Goal: Obtain resource: Download file/media

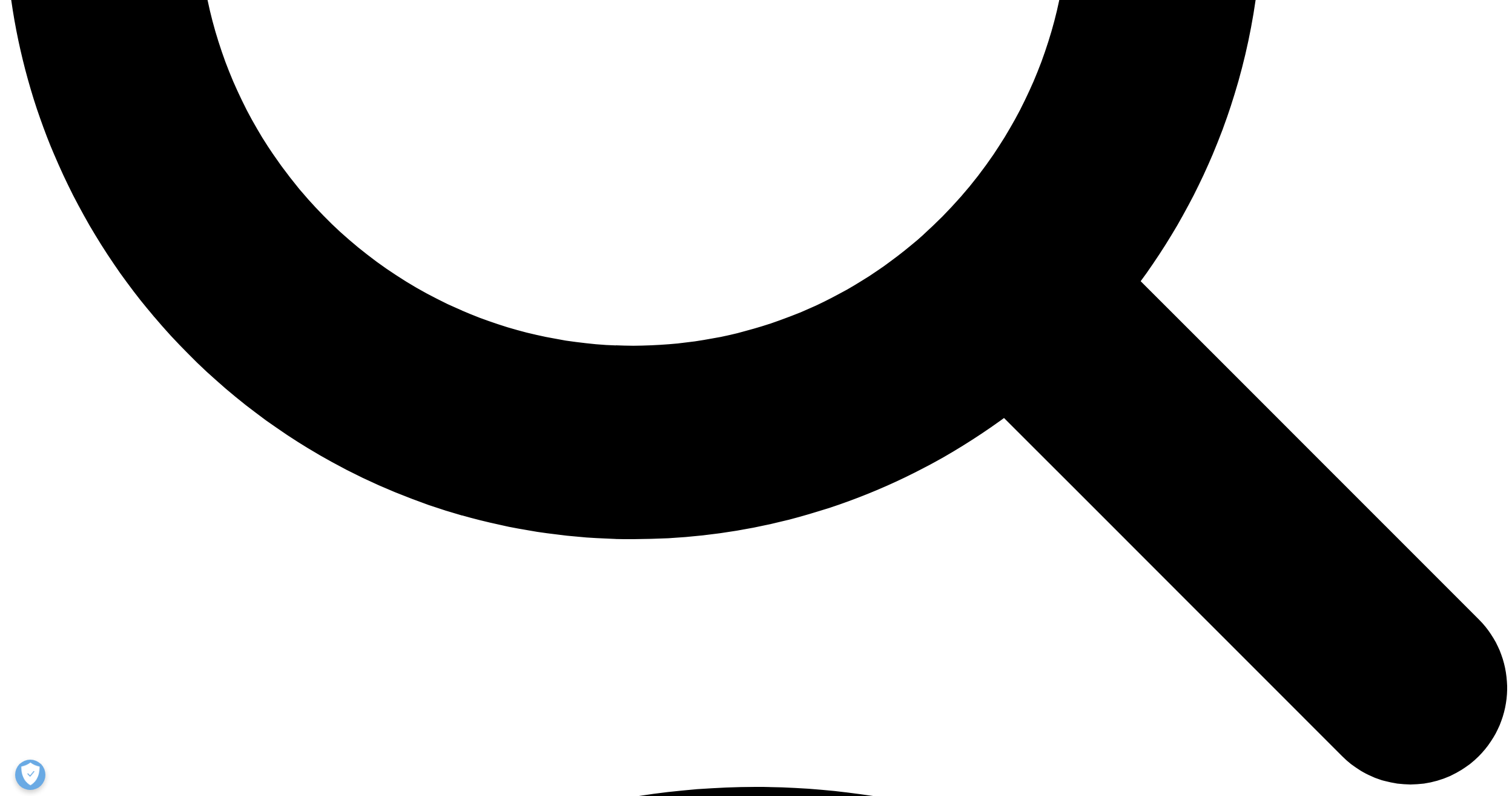
scroll to position [2382, 0]
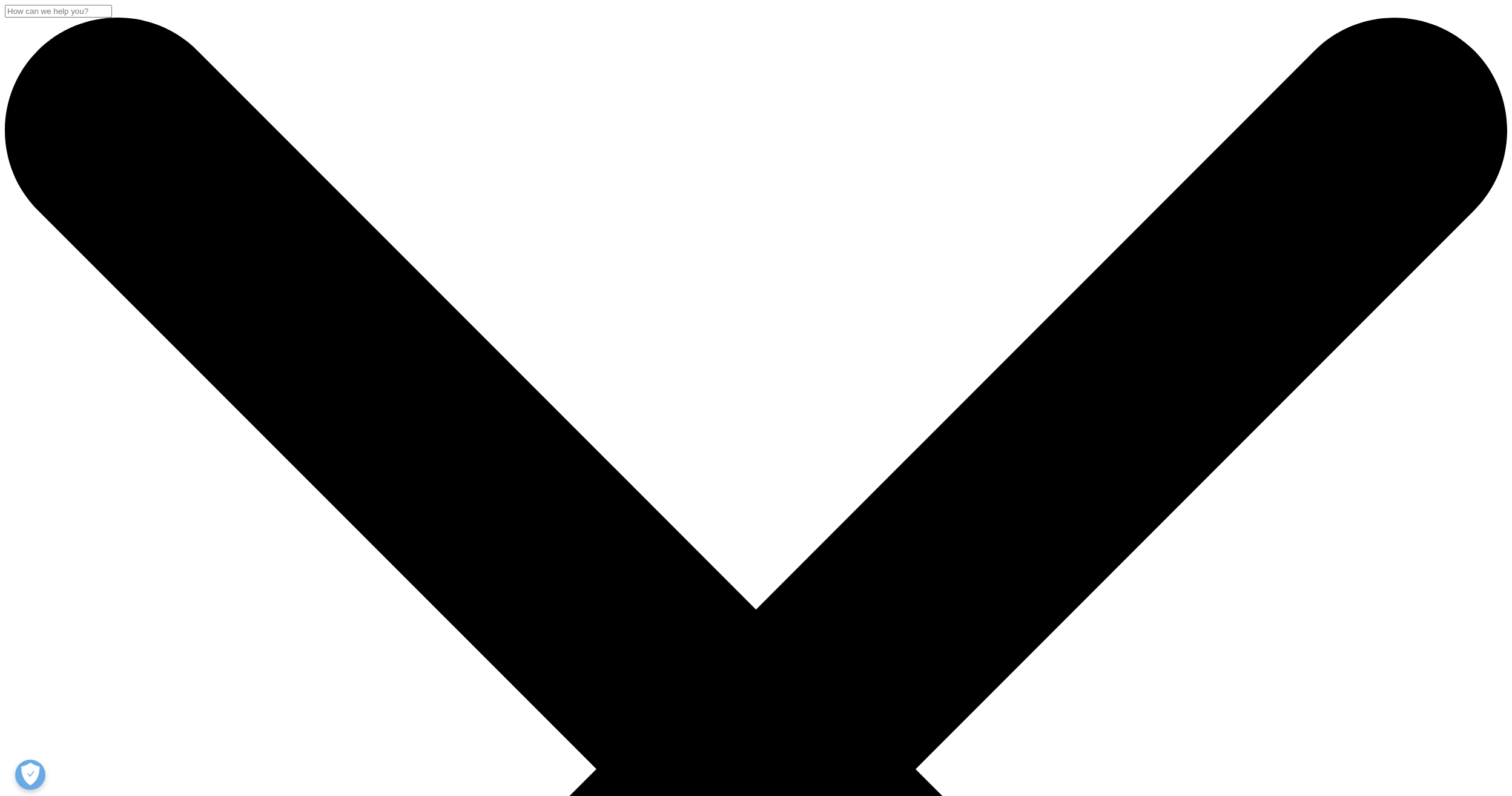
drag, startPoint x: 734, startPoint y: 479, endPoint x: 716, endPoint y: 548, distance: 71.3
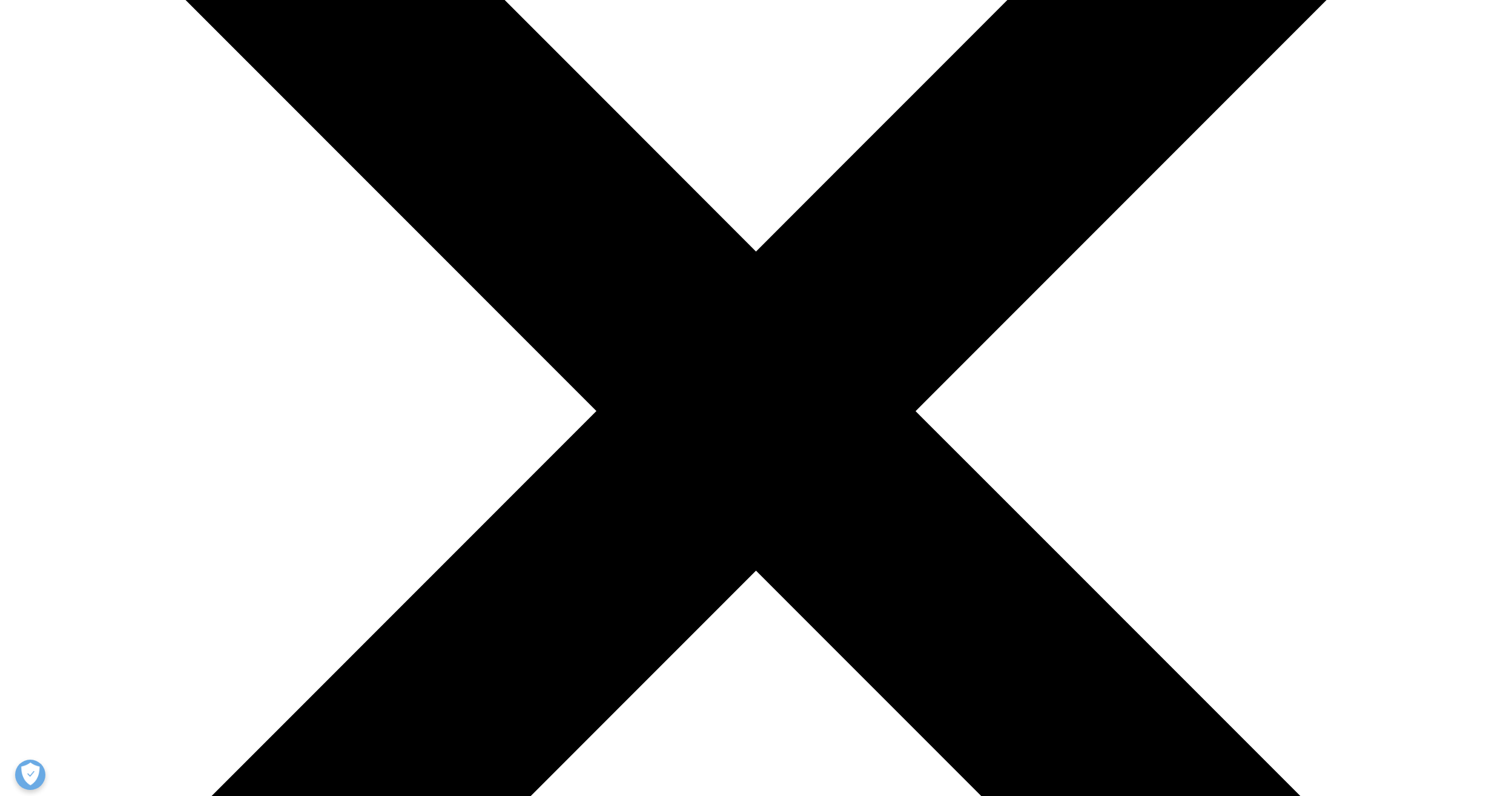
scroll to position [424, 0]
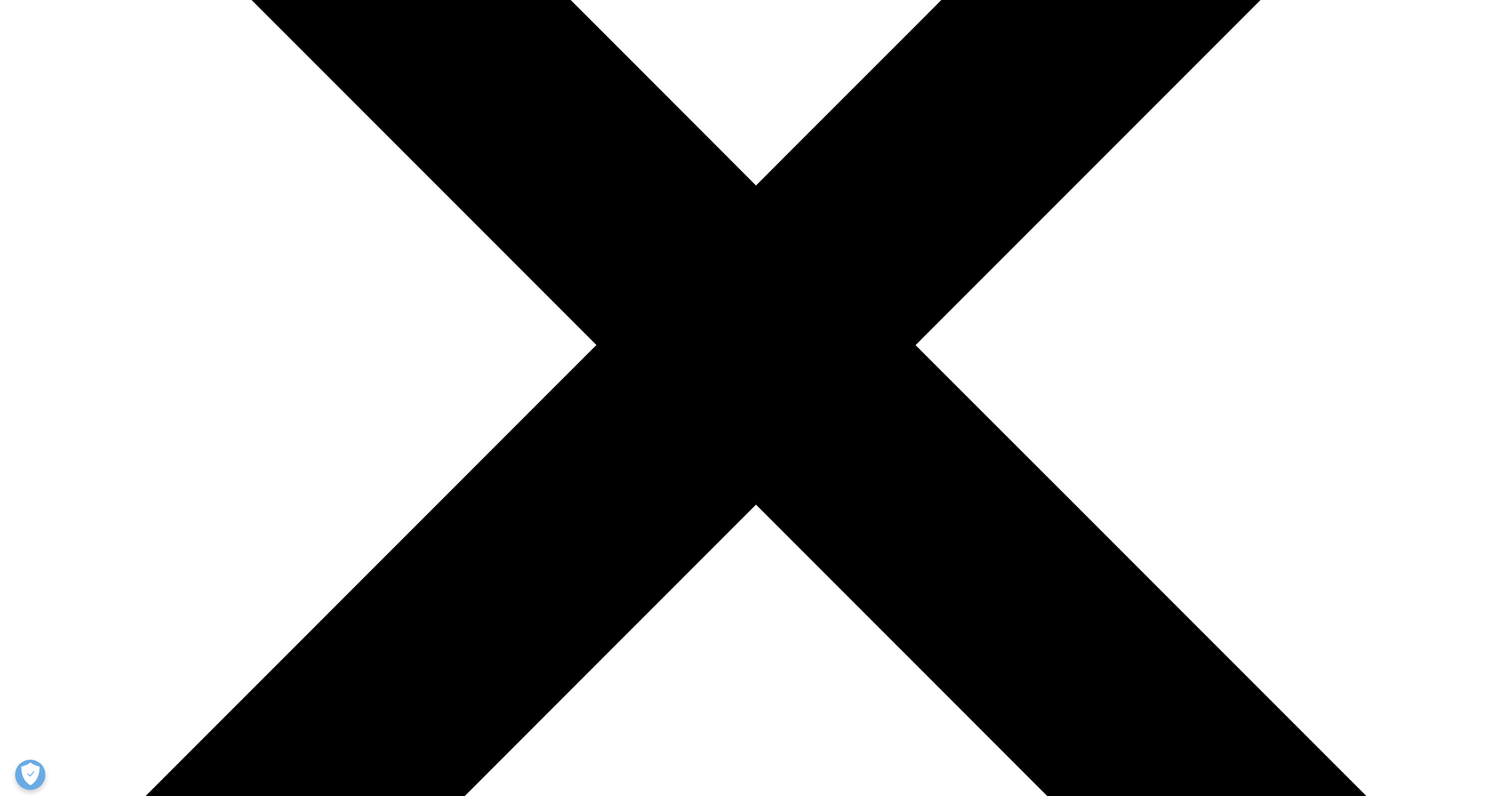
drag, startPoint x: 596, startPoint y: 374, endPoint x: 586, endPoint y: 412, distance: 39.3
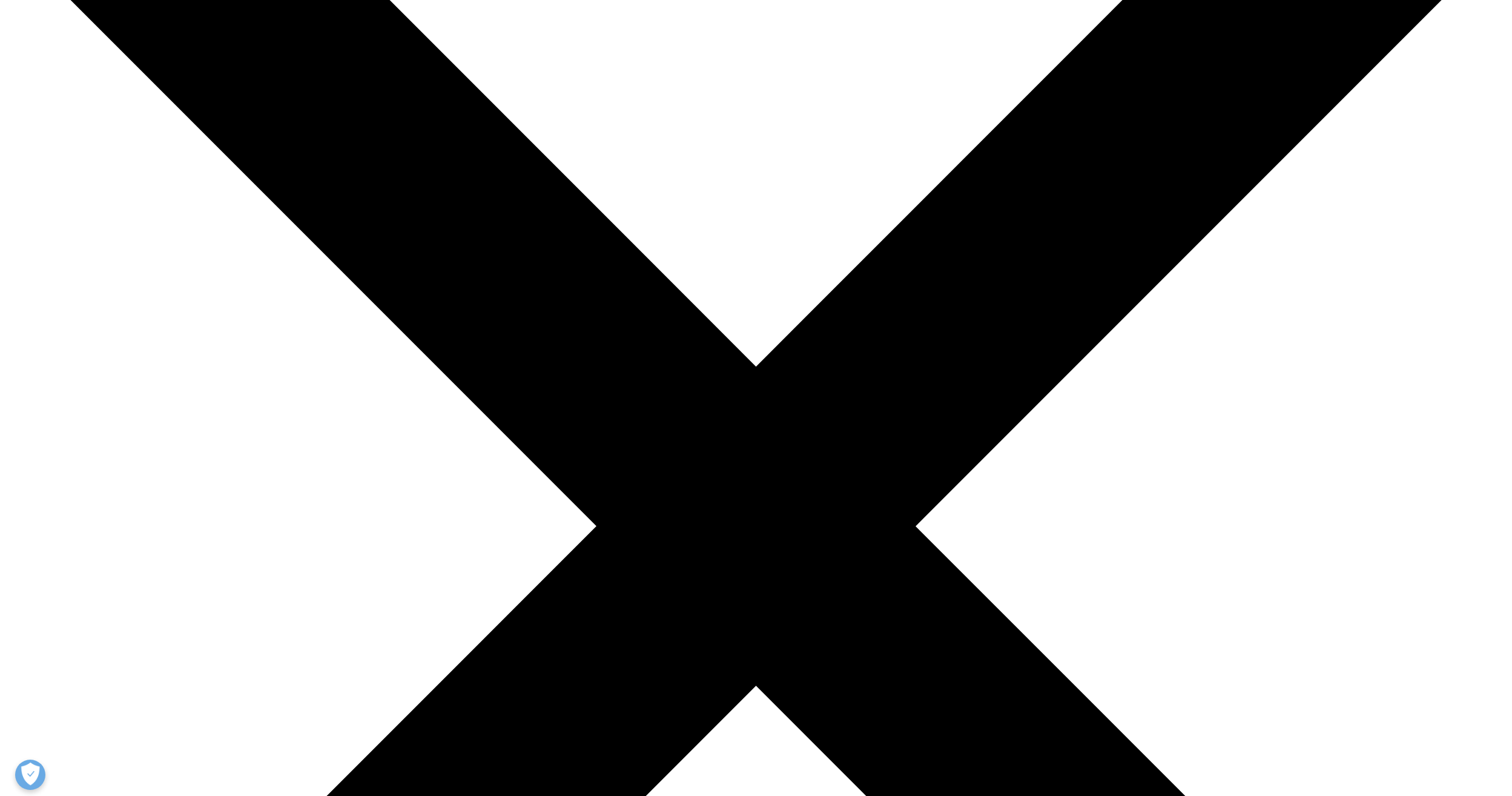
scroll to position [242, 0]
drag, startPoint x: 692, startPoint y: 261, endPoint x: 692, endPoint y: 269, distance: 8.0
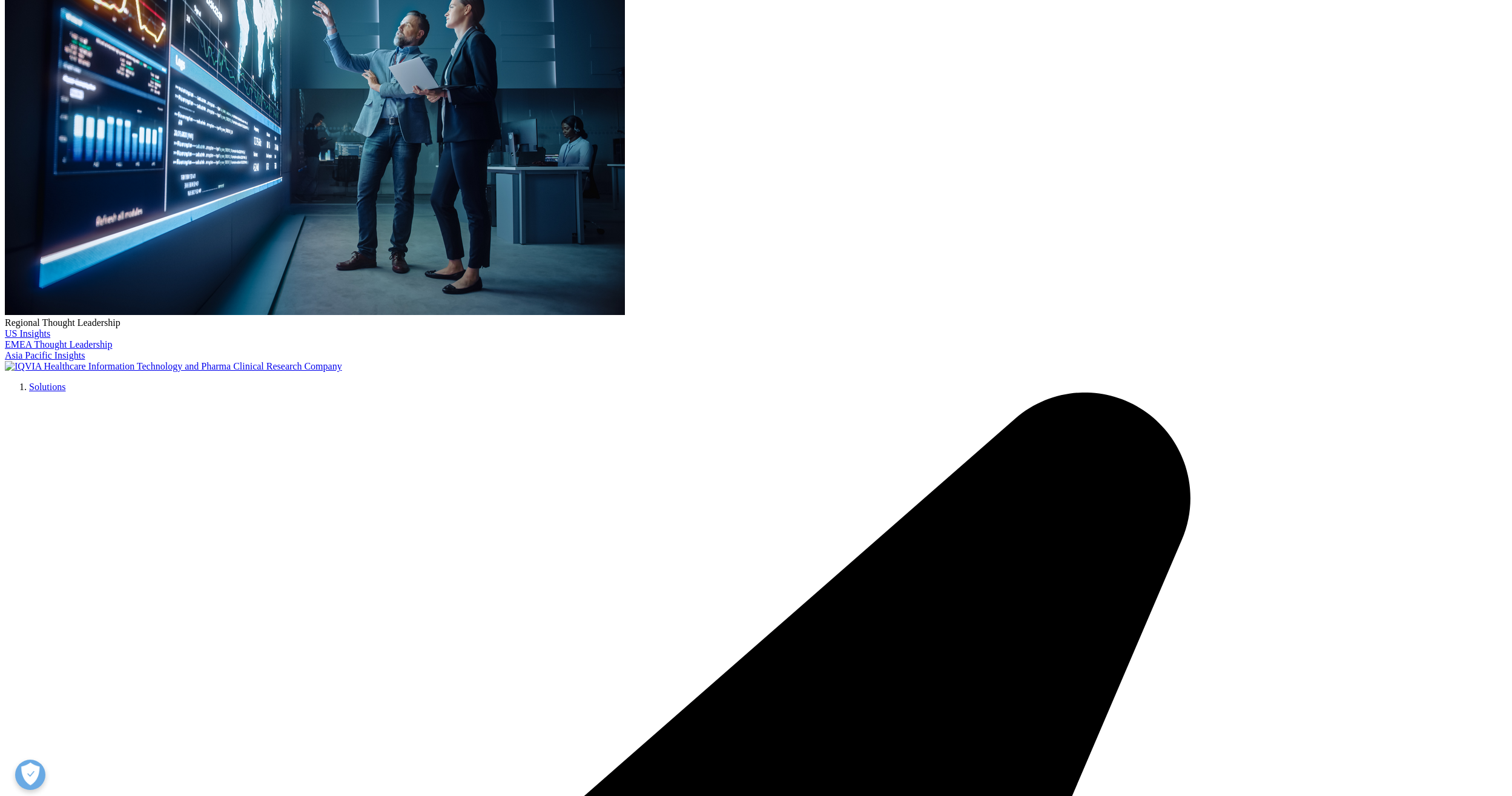
drag, startPoint x: 692, startPoint y: 269, endPoint x: 689, endPoint y: 287, distance: 18.2
drag, startPoint x: 604, startPoint y: 296, endPoint x: 610, endPoint y: 307, distance: 12.5
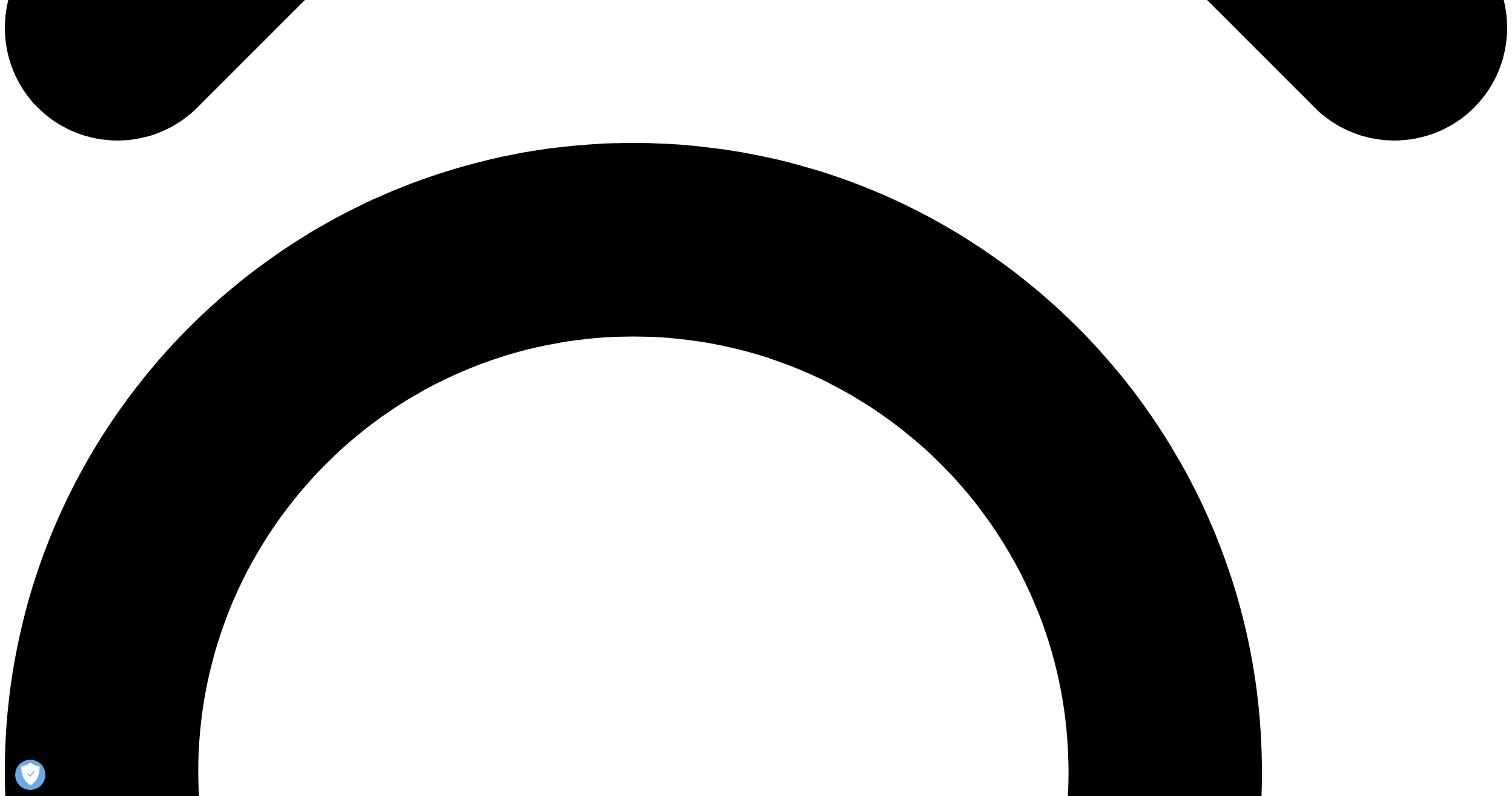
scroll to position [1421, 0]
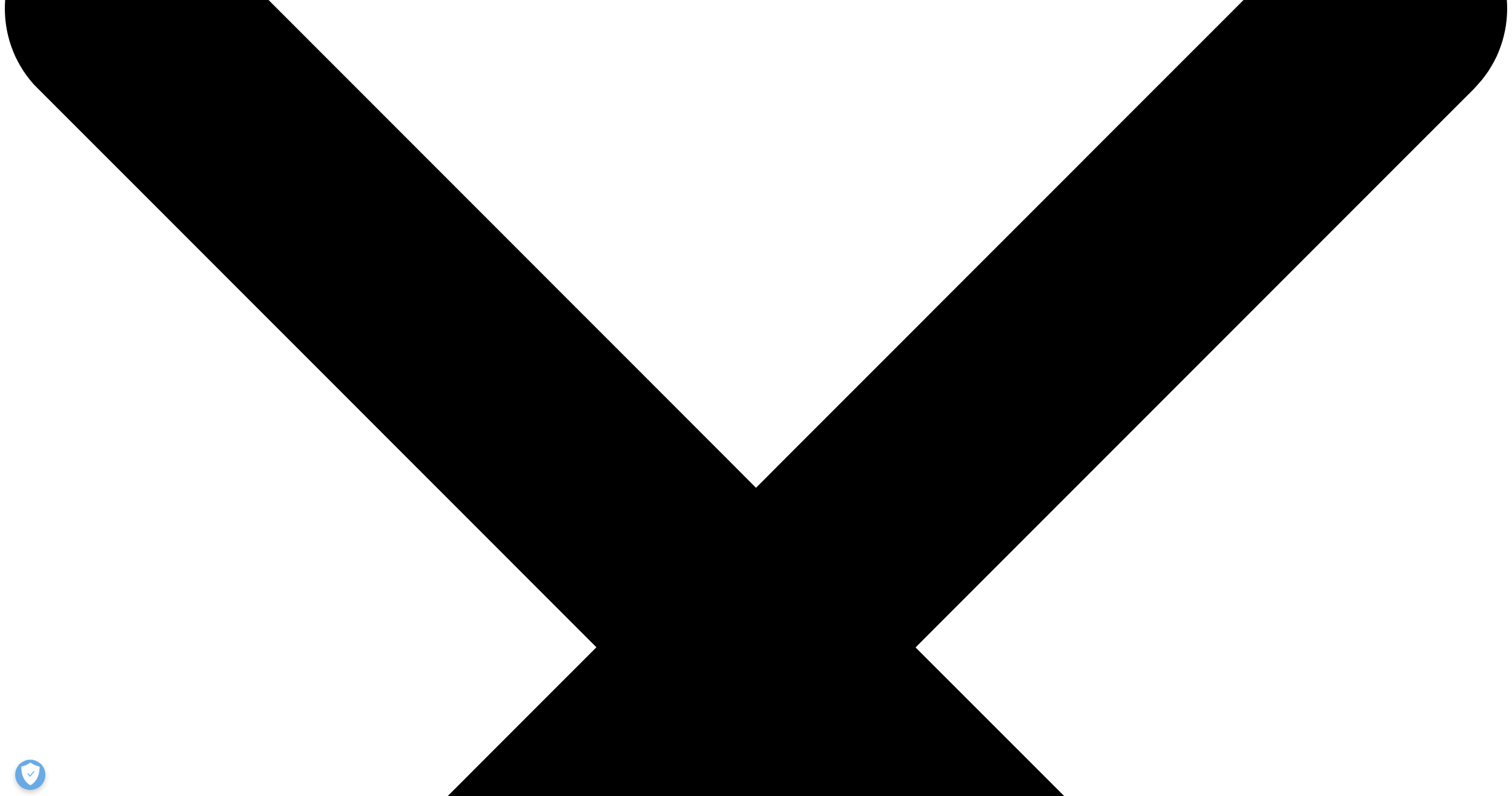
scroll to position [121, 0]
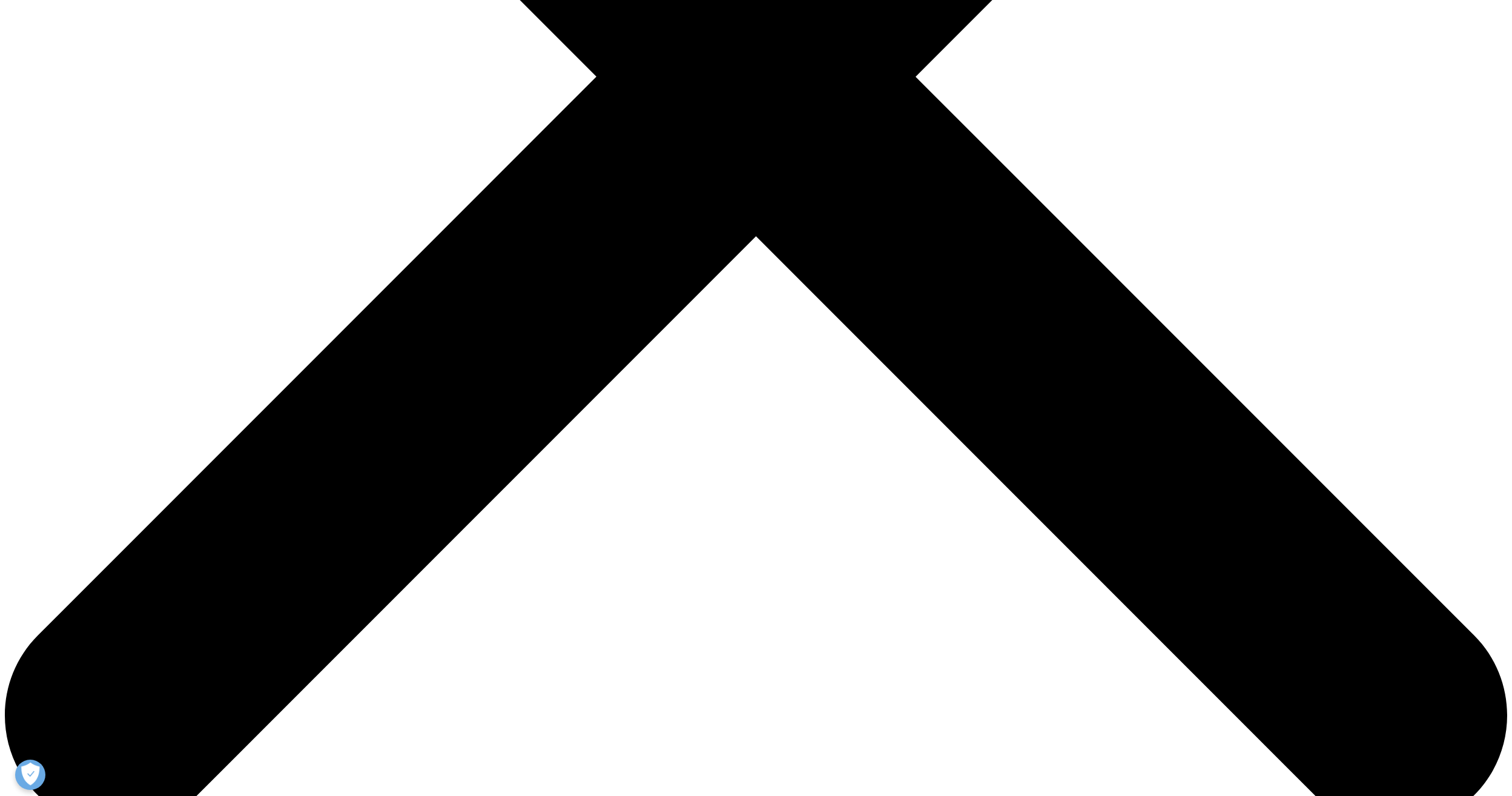
scroll to position [0, 0]
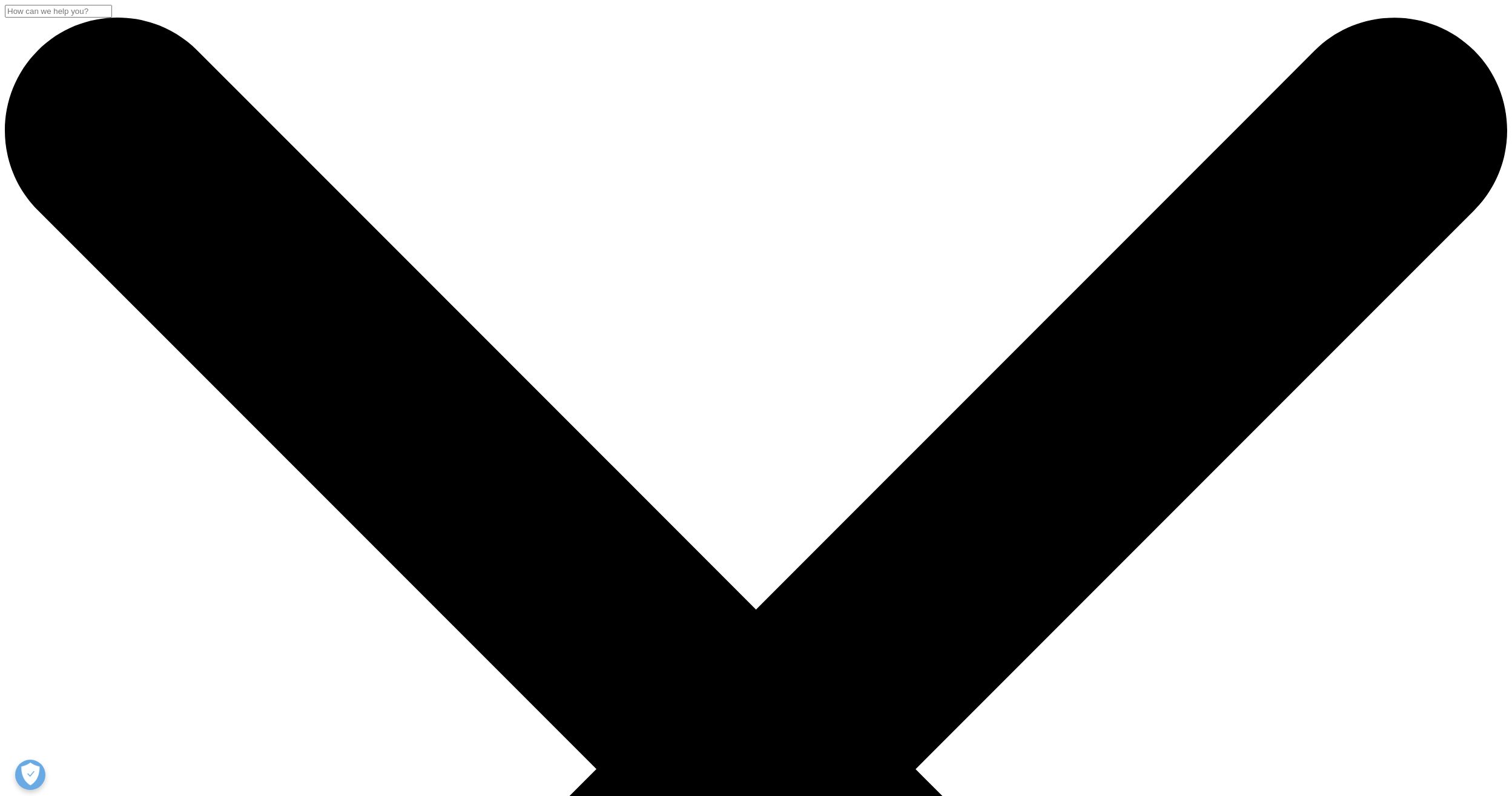
drag, startPoint x: 935, startPoint y: 310, endPoint x: 822, endPoint y: 296, distance: 113.9
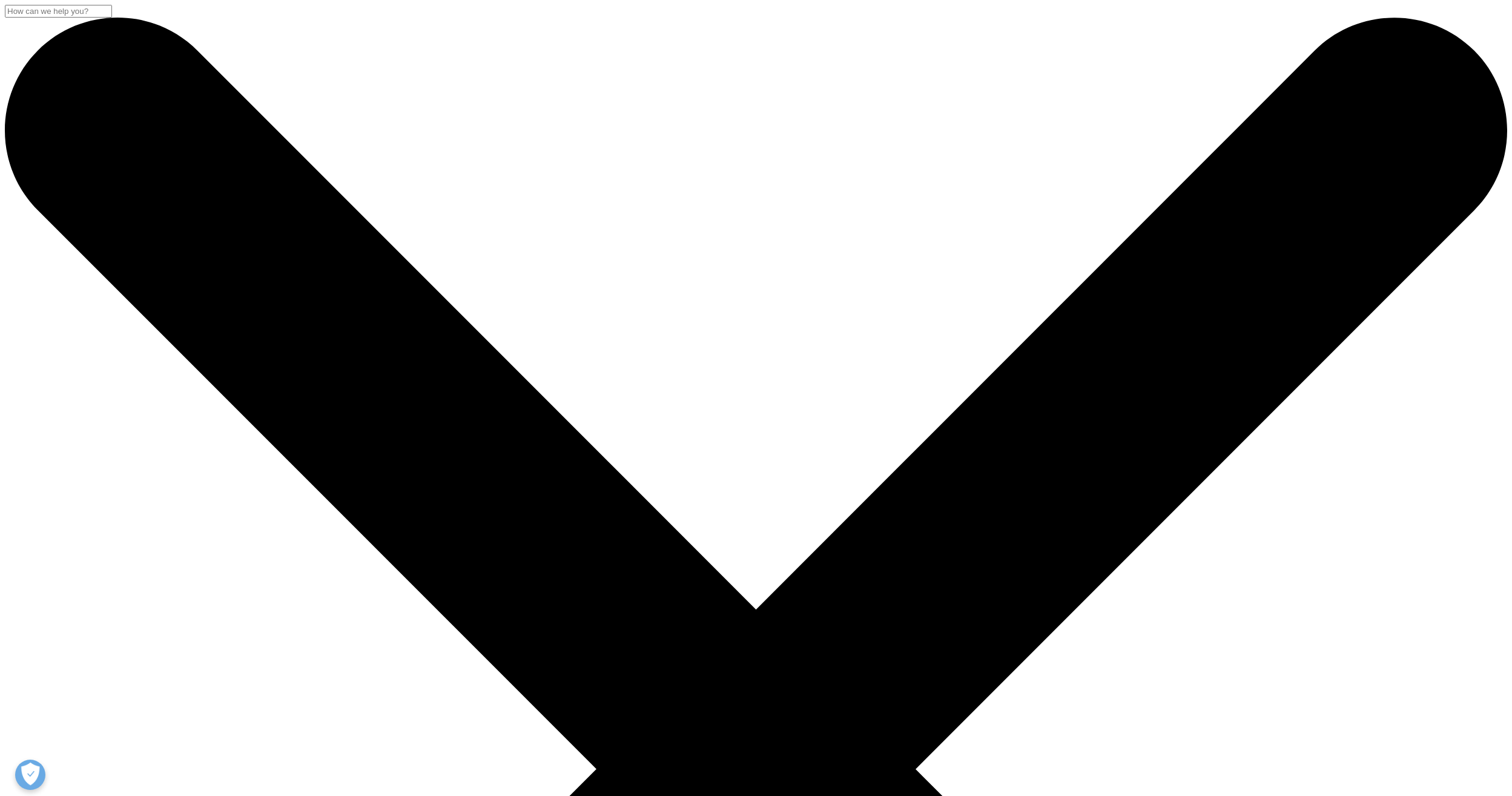
drag, startPoint x: 478, startPoint y: 218, endPoint x: 921, endPoint y: 233, distance: 443.3
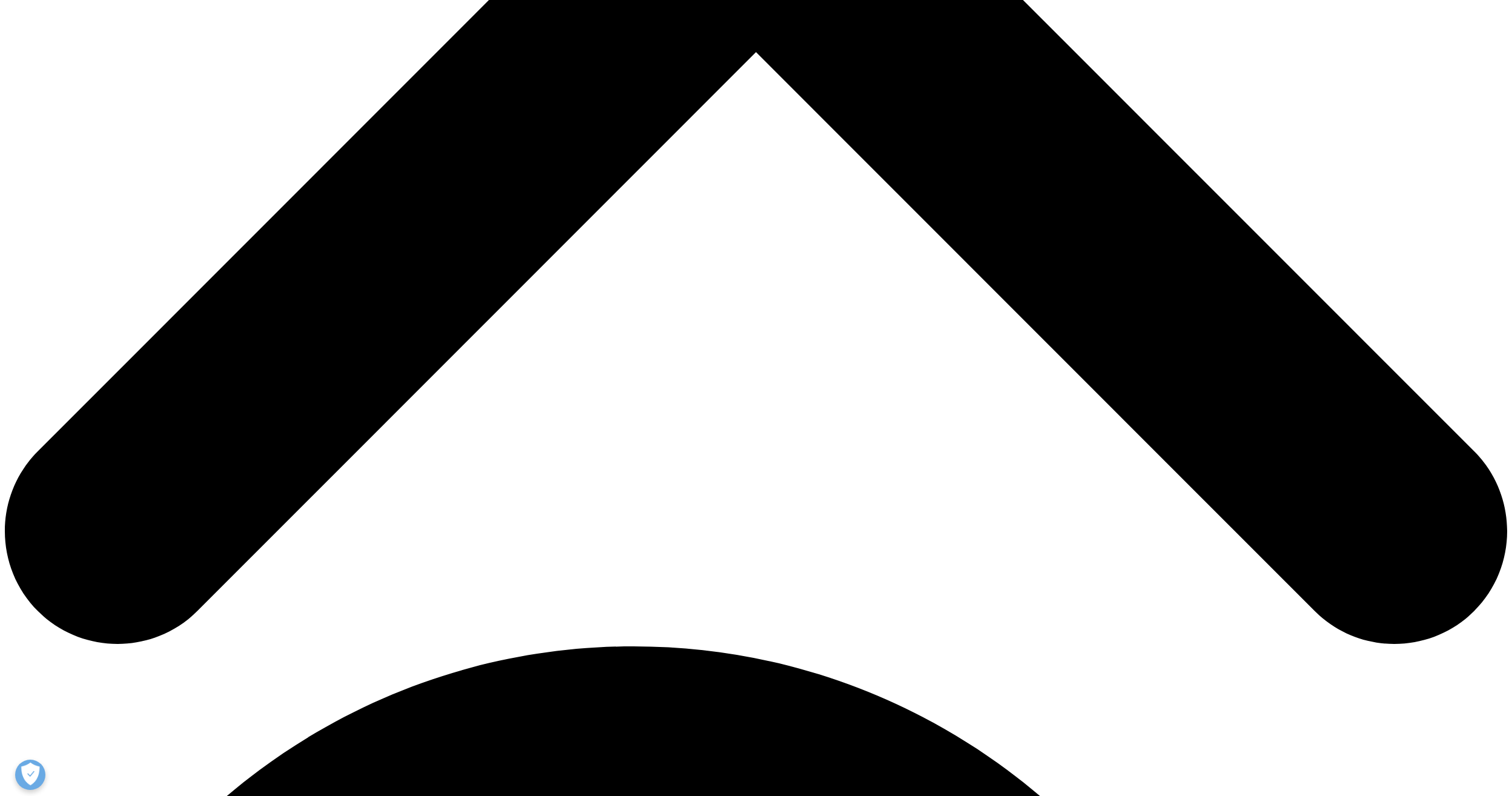
drag, startPoint x: 926, startPoint y: 697, endPoint x: 829, endPoint y: 675, distance: 99.5
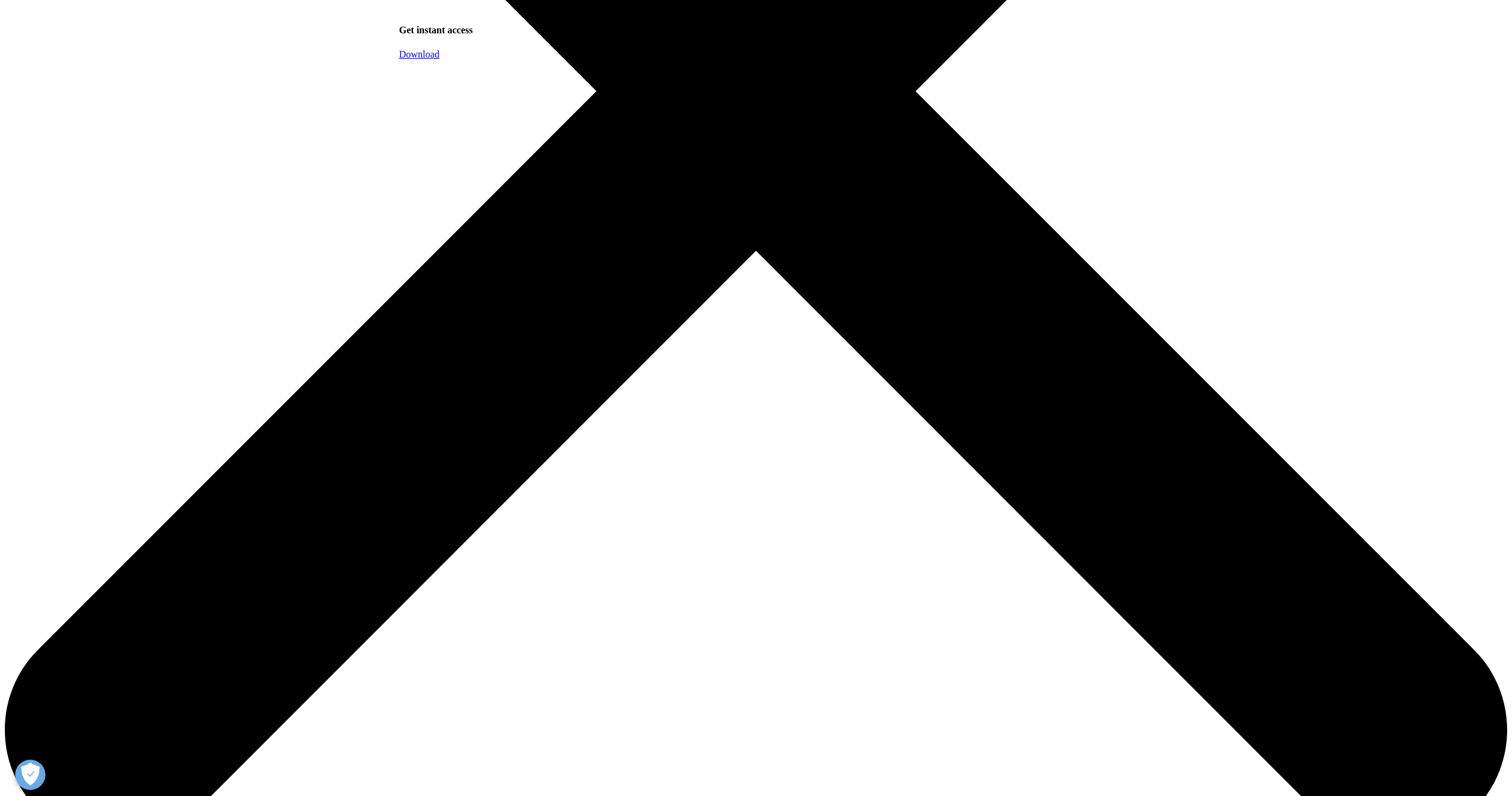
scroll to position [605, 0]
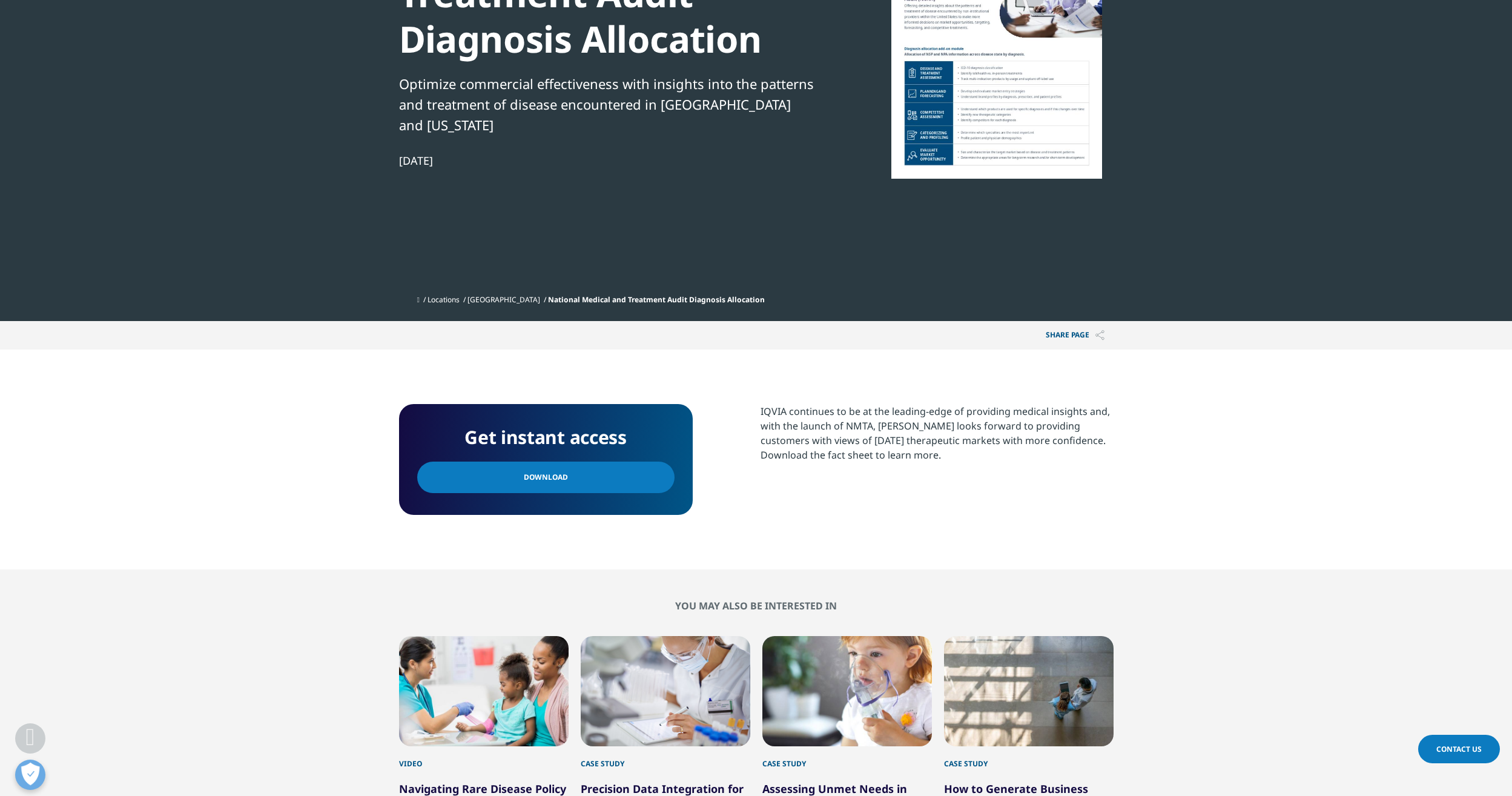
scroll to position [121, 0]
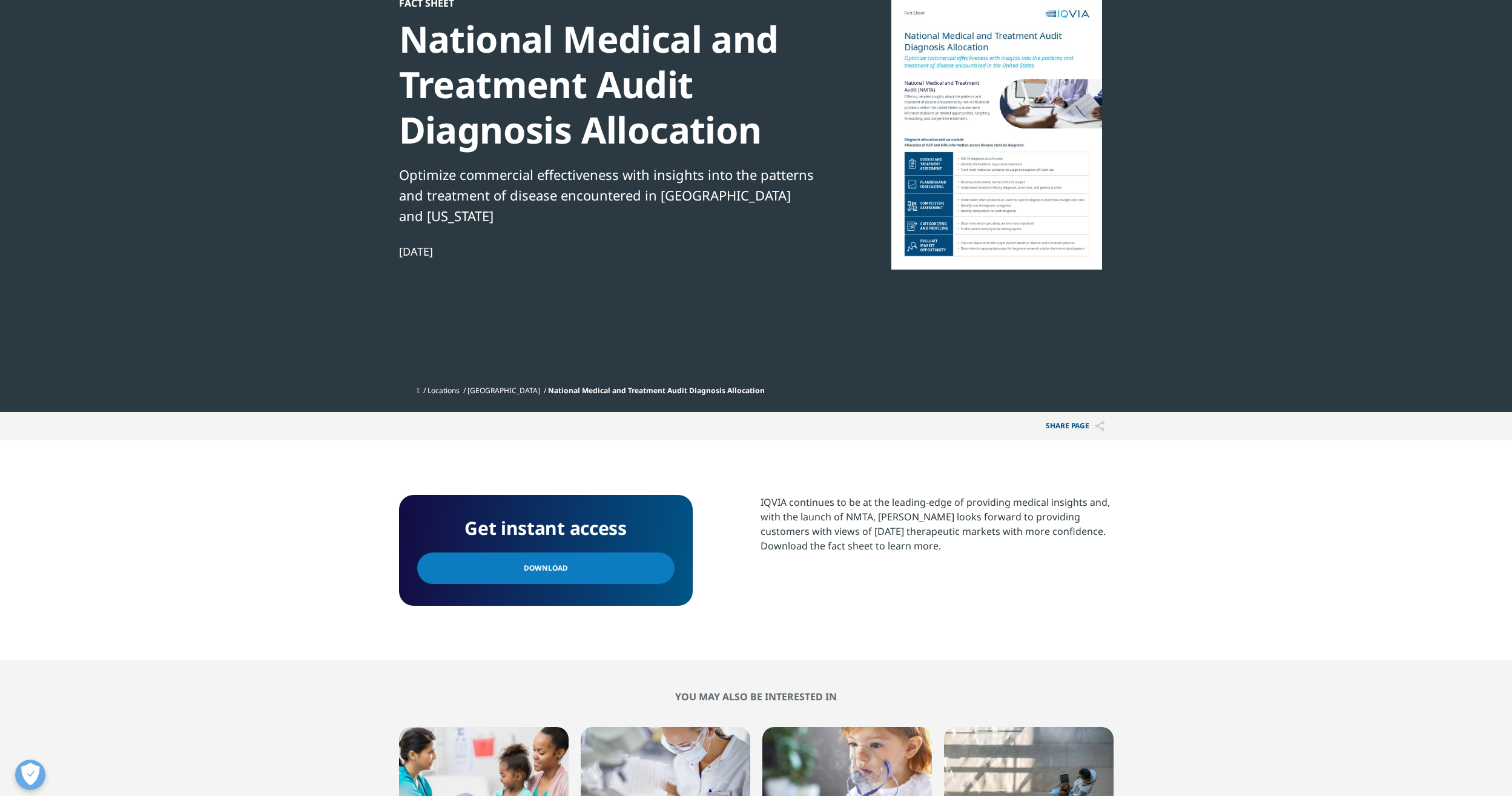
click at [586, 550] on div "Get instant access" at bounding box center [546, 533] width 257 height 40
click at [590, 566] on link "Download" at bounding box center [546, 568] width 257 height 32
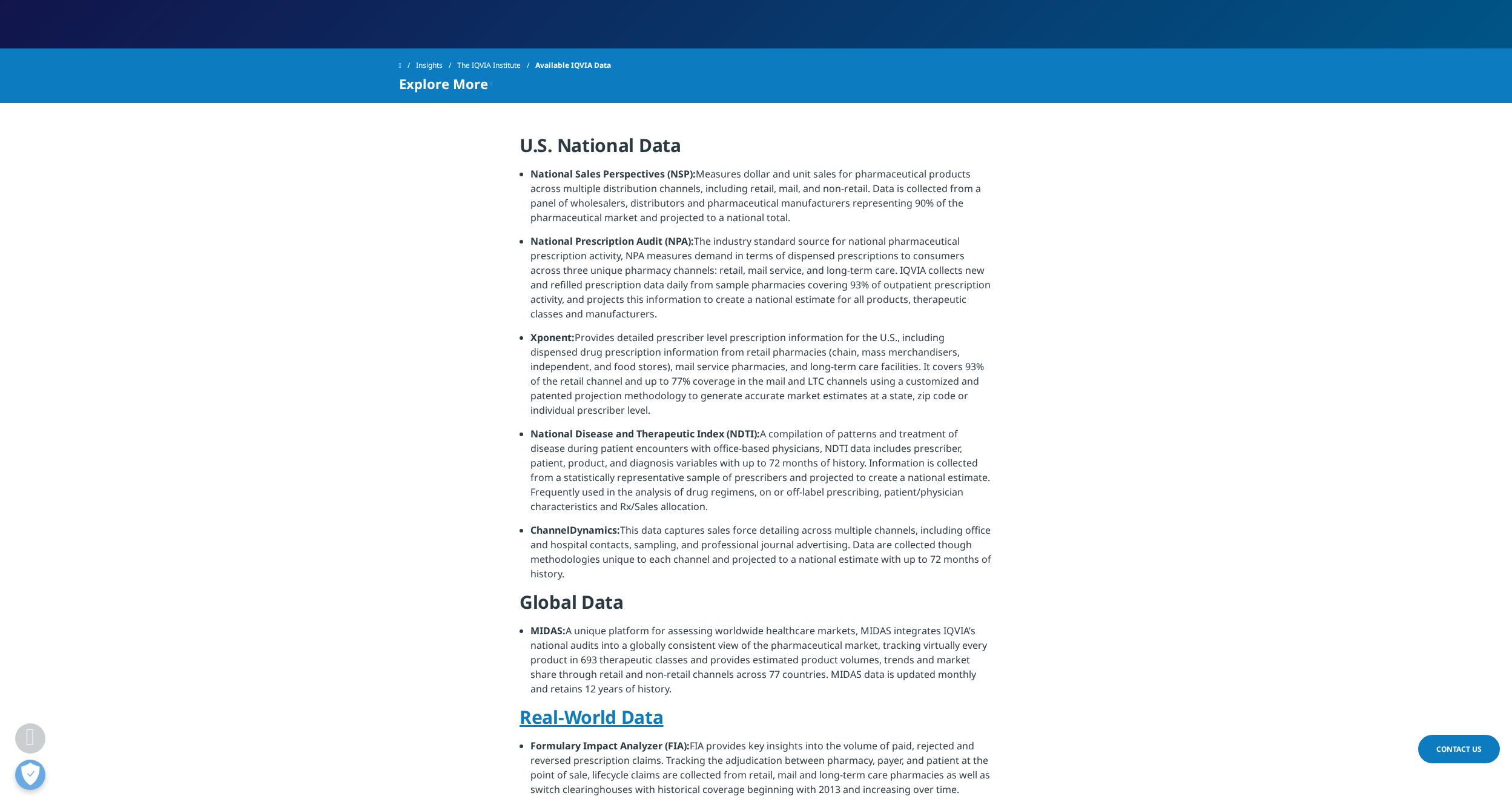
scroll to position [242, 0]
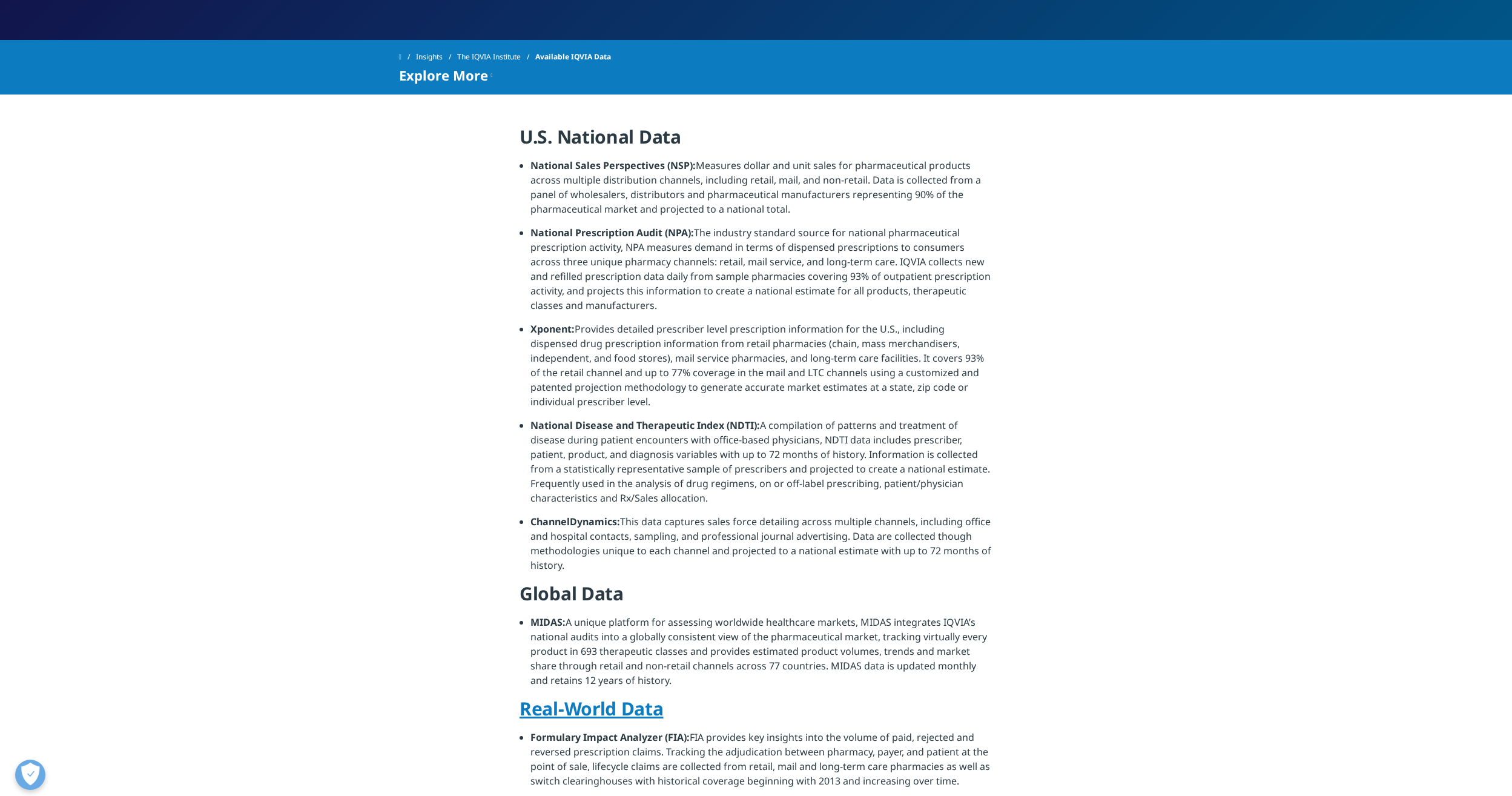
click at [673, 442] on li "National Disease and Therapeutic Index (NDTI): A compilation of patterns and tr…" at bounding box center [762, 466] width 462 height 96
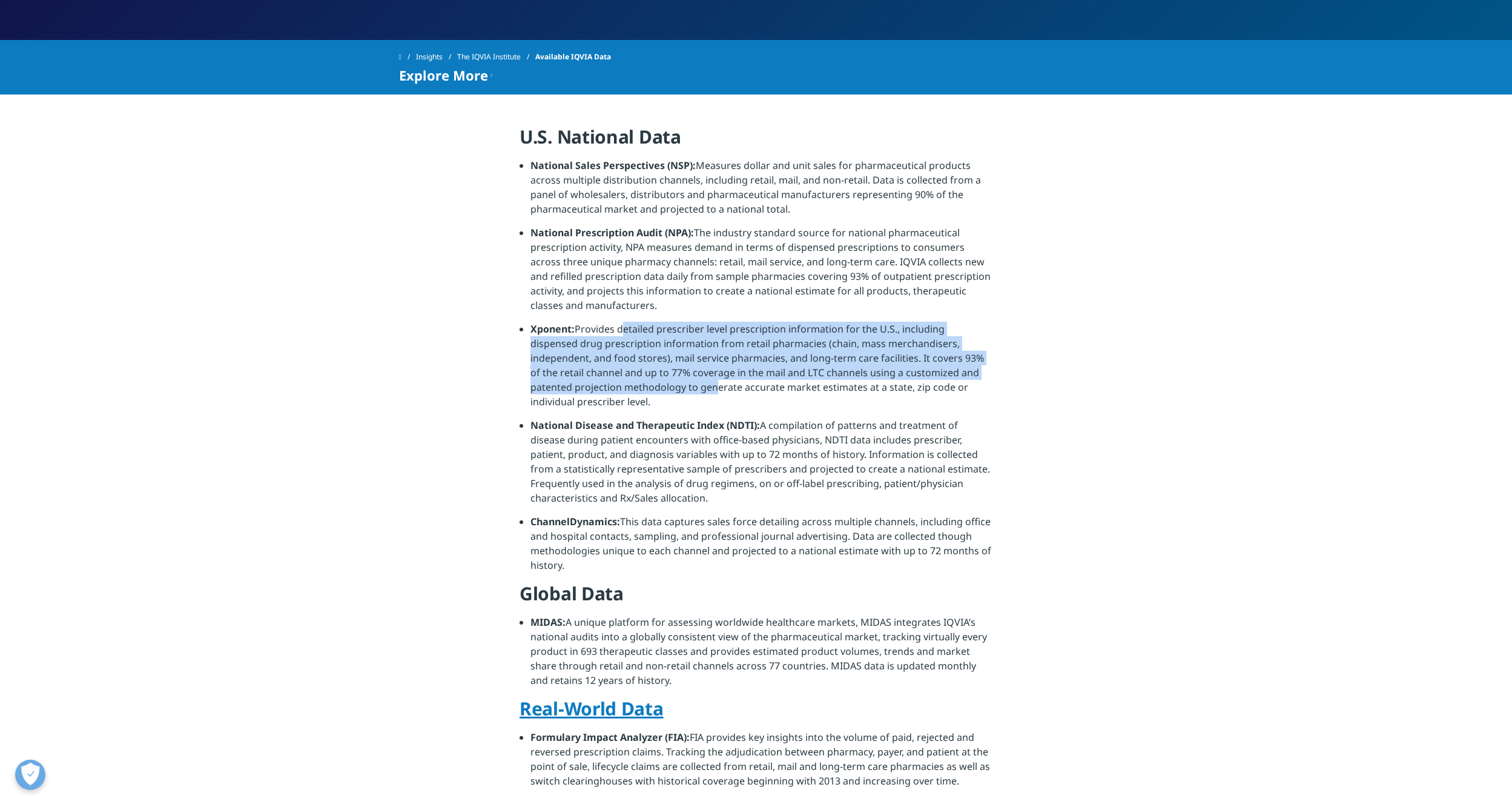
drag, startPoint x: 619, startPoint y: 333, endPoint x: 615, endPoint y: 385, distance: 52.2
click at [615, 385] on li "Xponent: Provides detailed prescriber level prescription information for the U.…" at bounding box center [762, 369] width 462 height 96
drag, startPoint x: 615, startPoint y: 385, endPoint x: 577, endPoint y: 394, distance: 39.1
click at [577, 394] on li "Xponent: Provides detailed prescriber level prescription information for the U.…" at bounding box center [762, 369] width 462 height 96
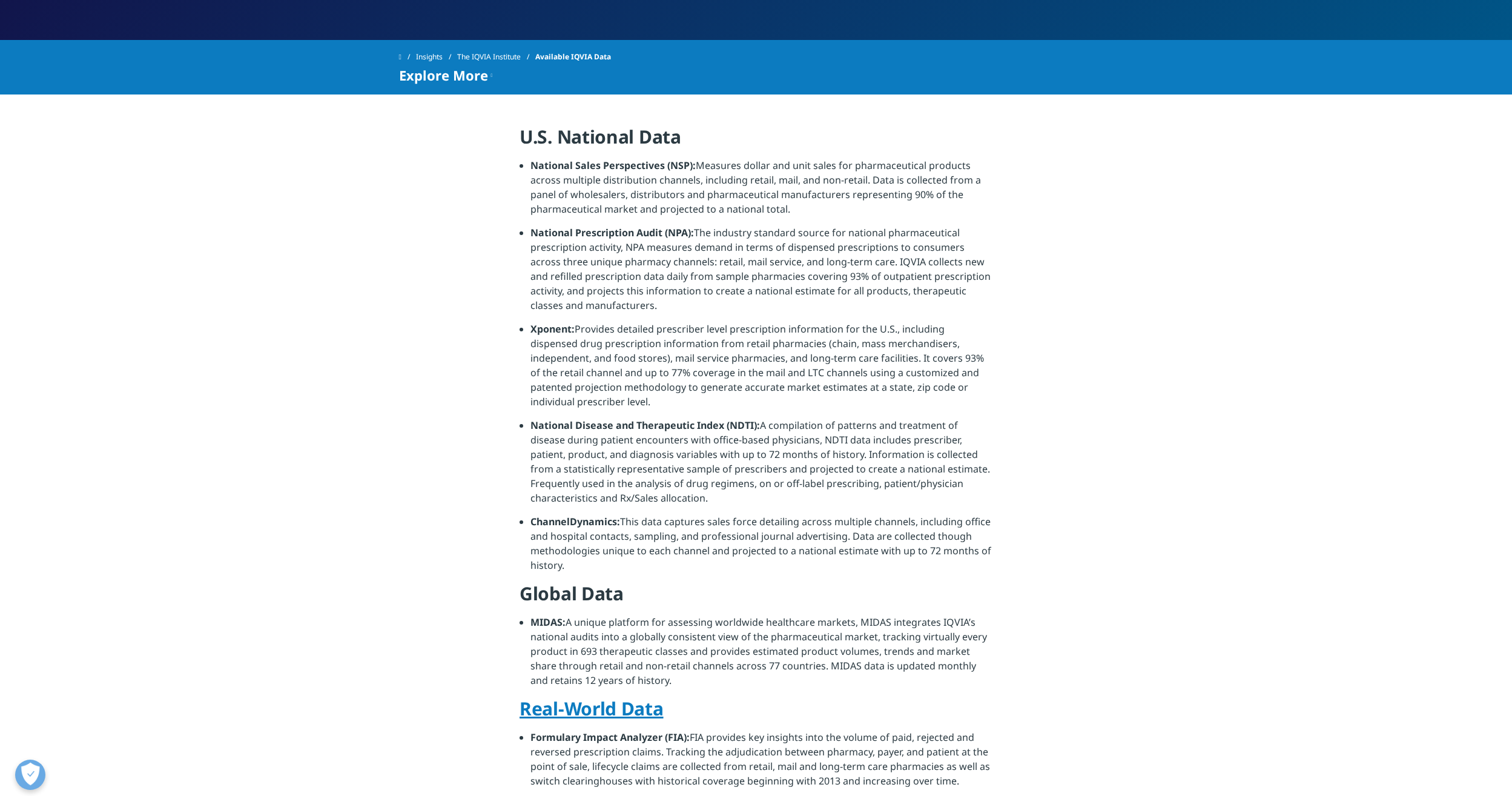
click at [514, 386] on section "U.S. National Data National Sales Perspectives (NSP): Measures dollar and unit …" at bounding box center [756, 798] width 1512 height 1406
